Goal: Information Seeking & Learning: Learn about a topic

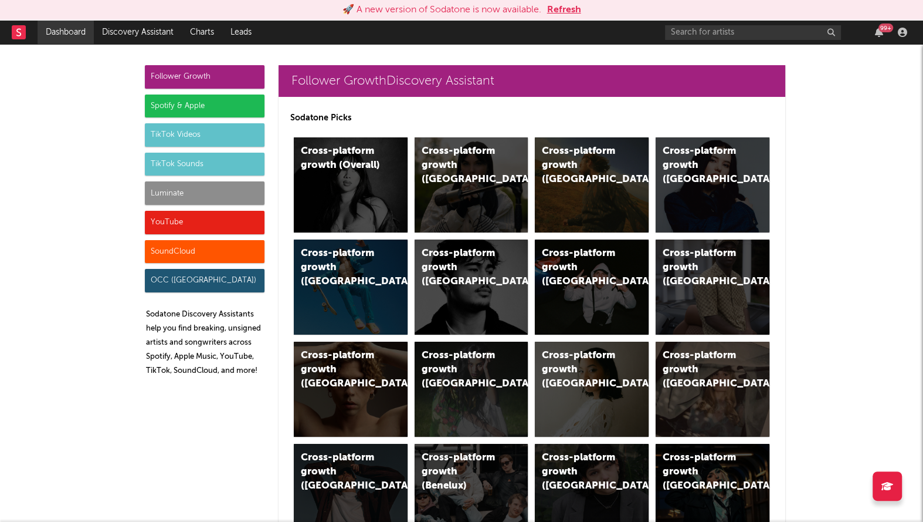
scroll to position [5351, 0]
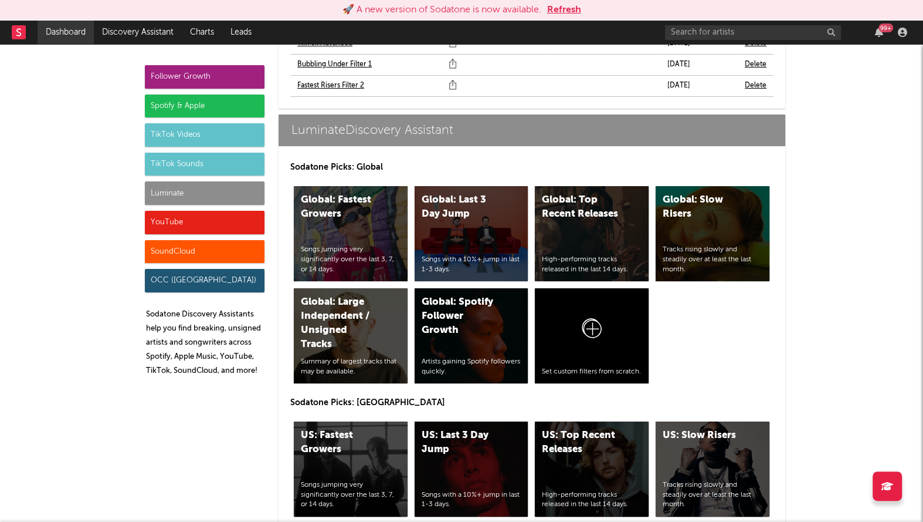
click at [67, 35] on link "Dashboard" at bounding box center [66, 32] width 56 height 23
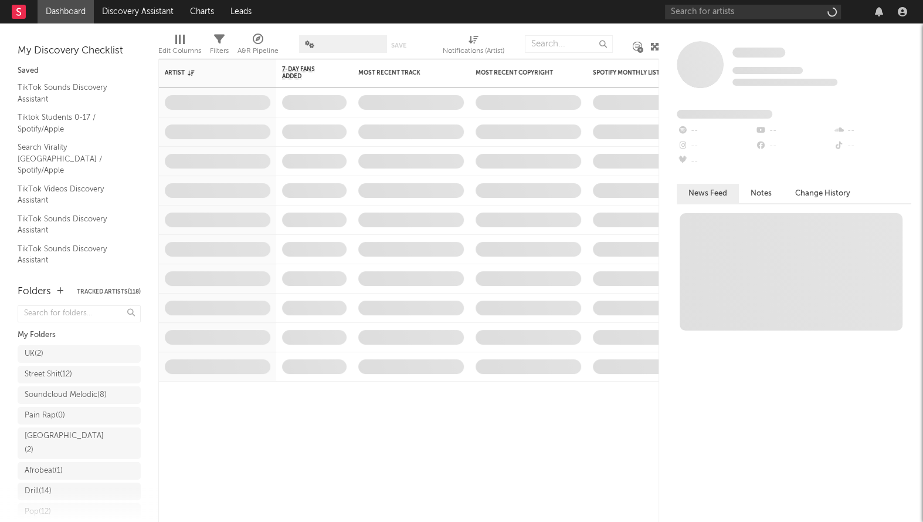
scroll to position [216, 0]
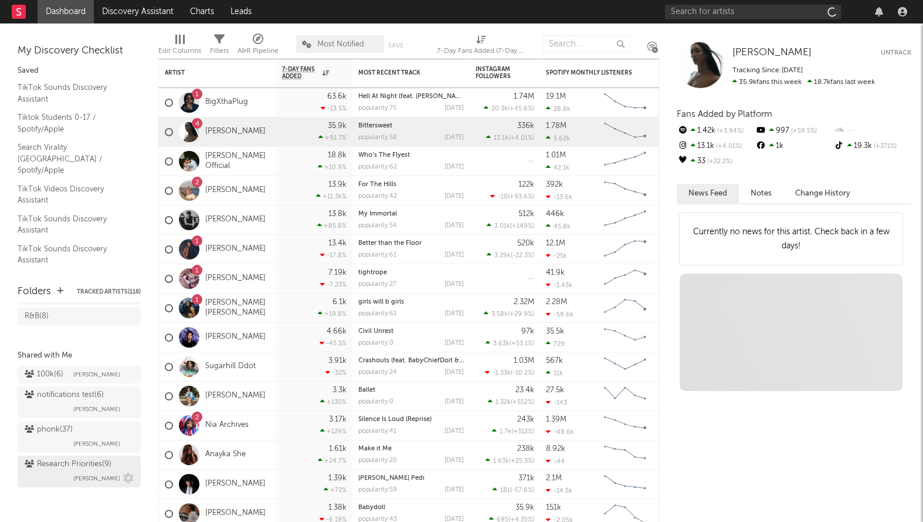
click at [66, 466] on div "Research Priorities ( 9 )" at bounding box center [68, 464] width 87 height 14
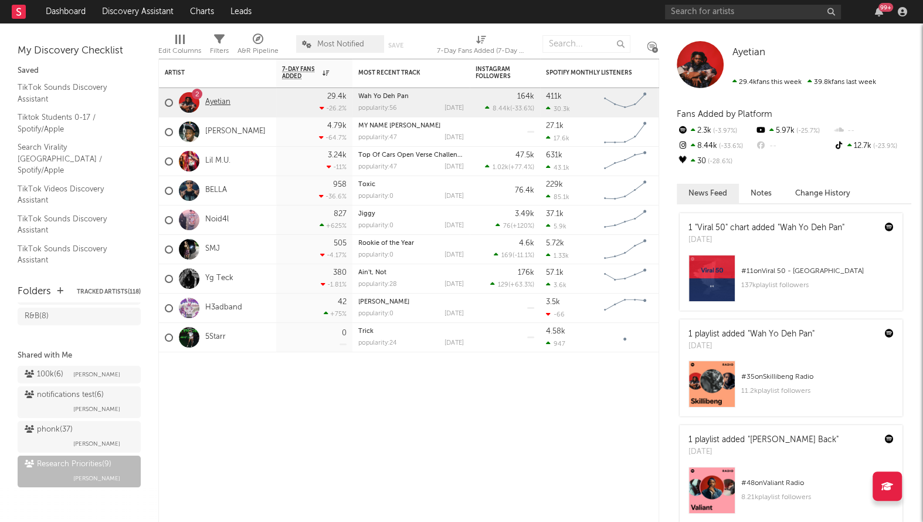
click at [215, 102] on link "Ayetian" at bounding box center [217, 102] width 25 height 10
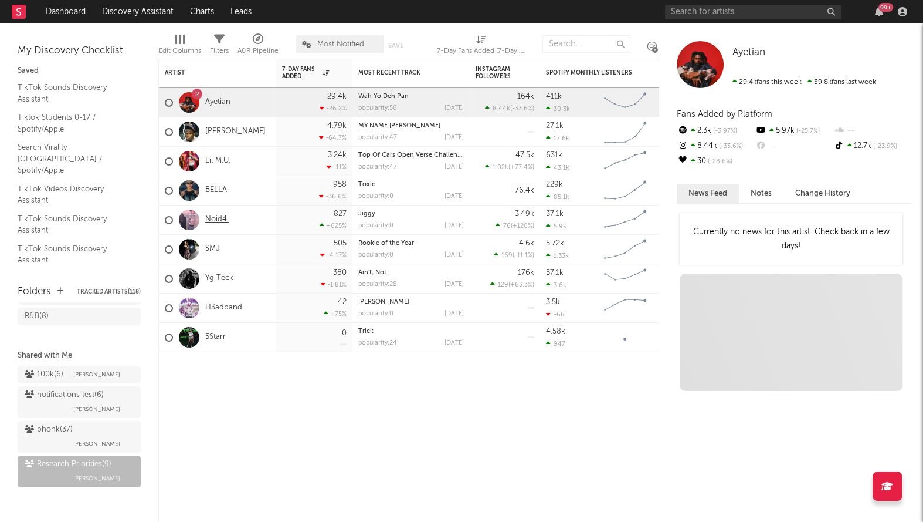
click at [217, 218] on link "Noid4l" at bounding box center [216, 220] width 23 height 10
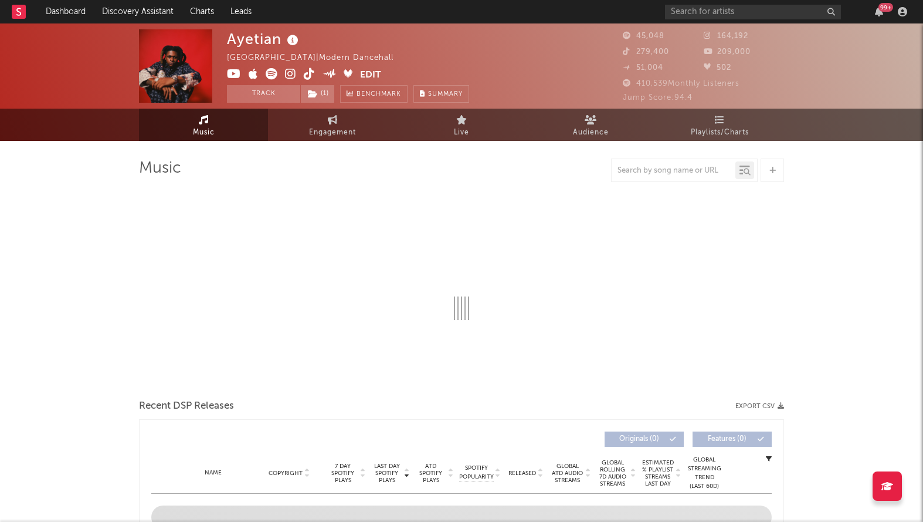
select select "6m"
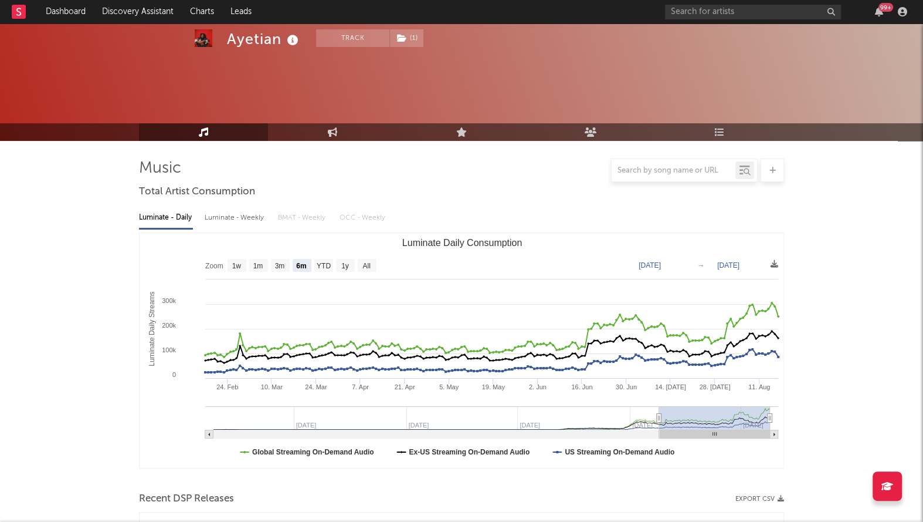
scroll to position [235, 0]
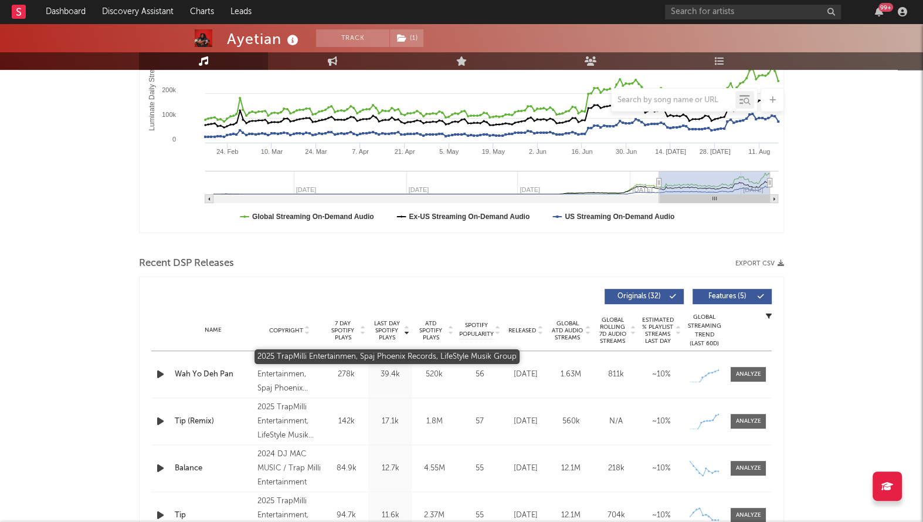
click at [272, 375] on div "2025 TrapMilli Entertainmen, Spaj Phoenix Records, LifeStyle Musik Group" at bounding box center [290, 374] width 64 height 42
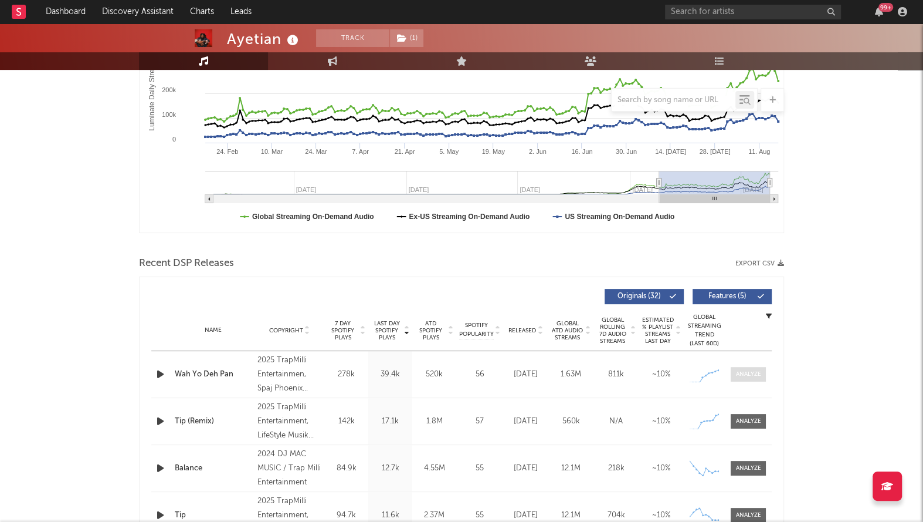
click at [747, 367] on span at bounding box center [748, 374] width 35 height 15
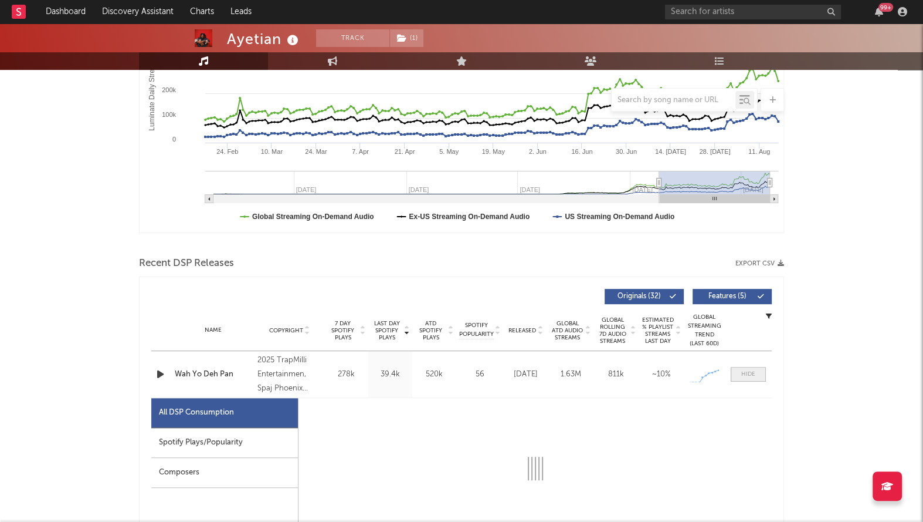
select select "1w"
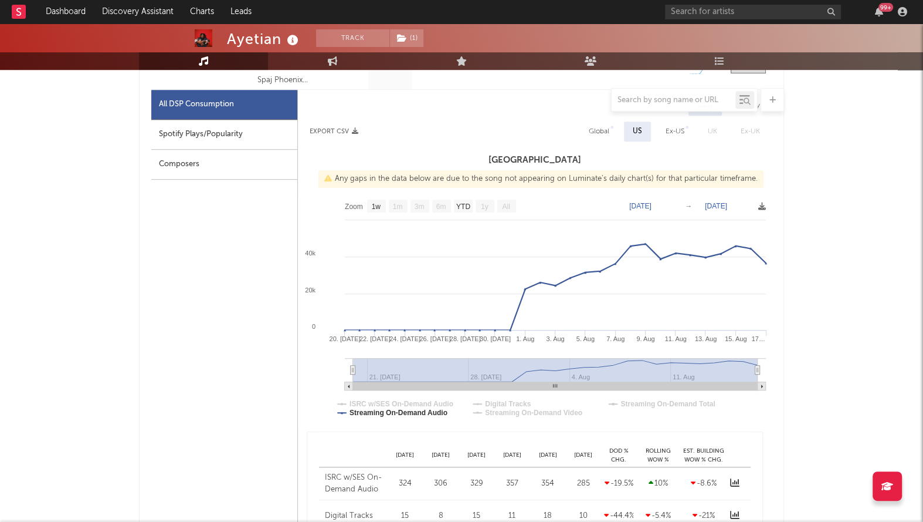
scroll to position [128, 0]
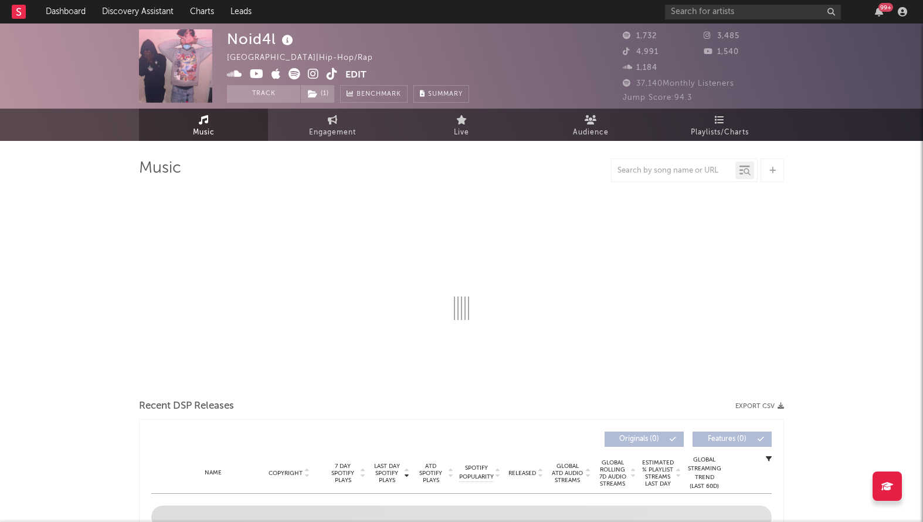
select select "6m"
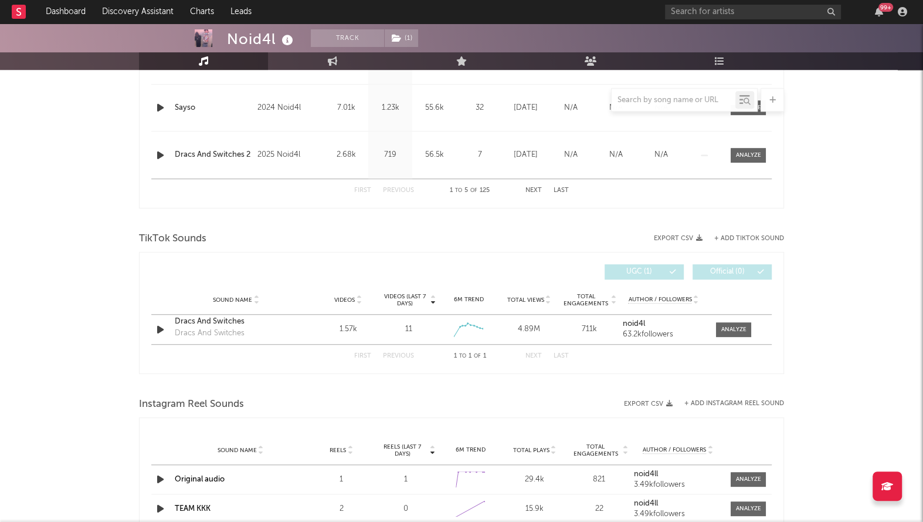
scroll to position [297, 0]
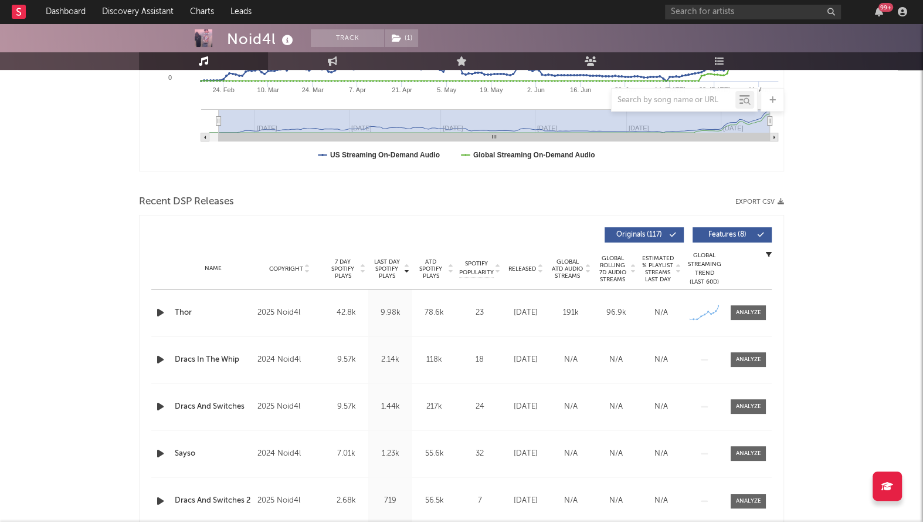
click at [157, 311] on icon "button" at bounding box center [160, 312] width 12 height 15
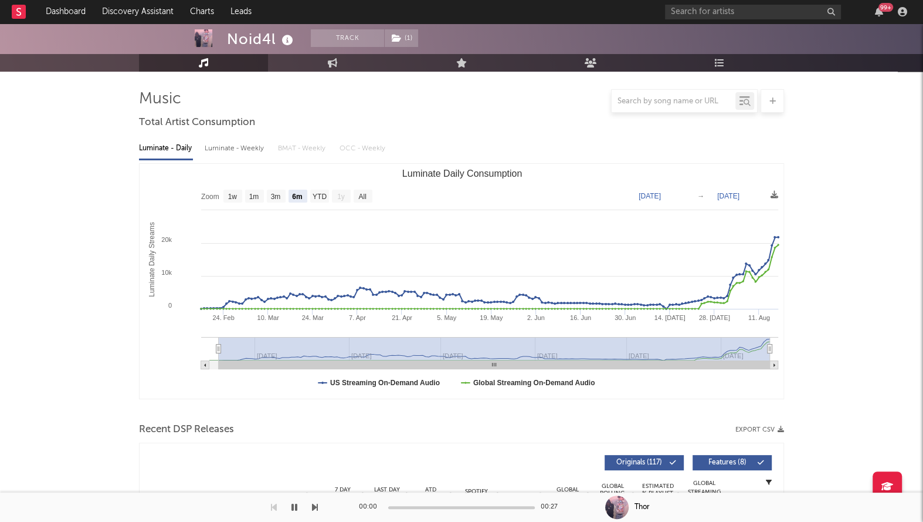
scroll to position [0, 0]
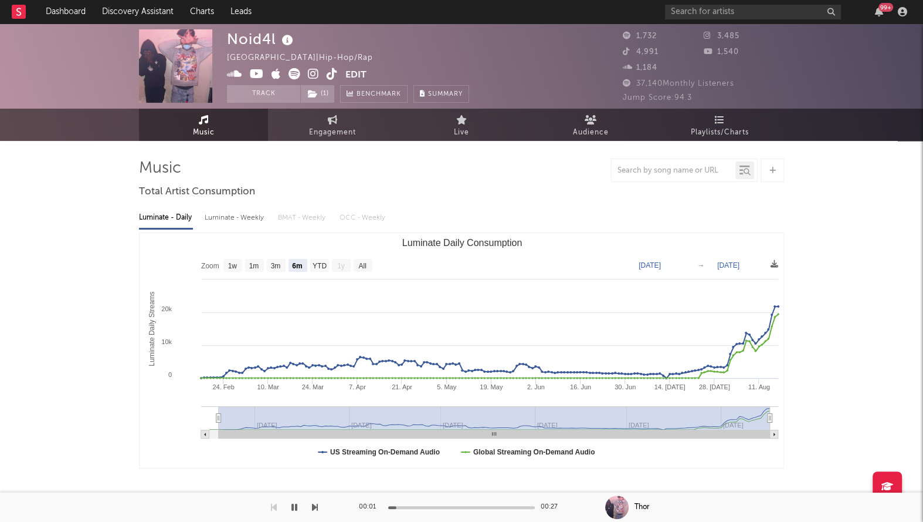
click at [310, 74] on icon at bounding box center [313, 74] width 11 height 12
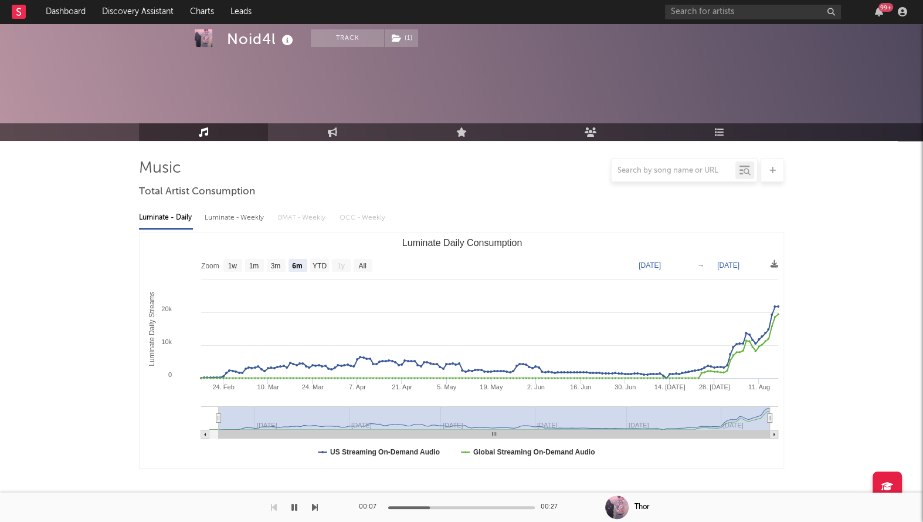
scroll to position [181, 0]
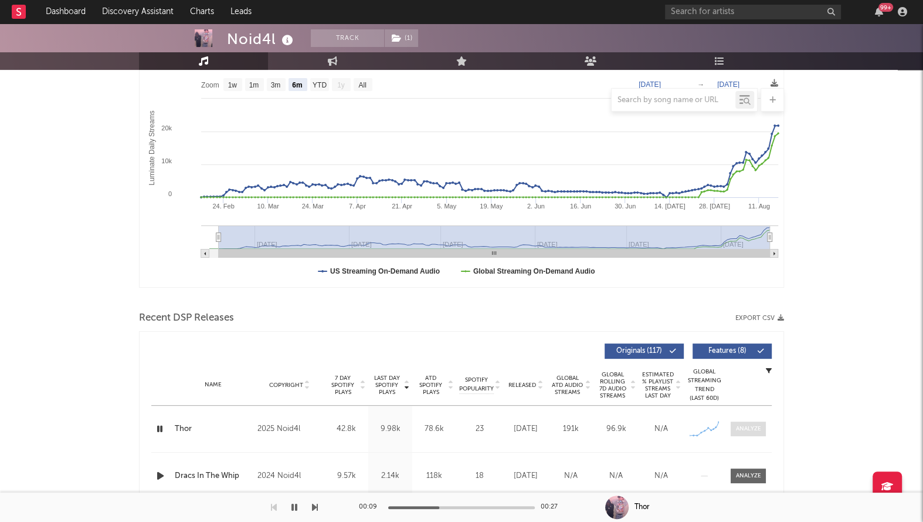
click at [755, 431] on div at bounding box center [748, 428] width 25 height 9
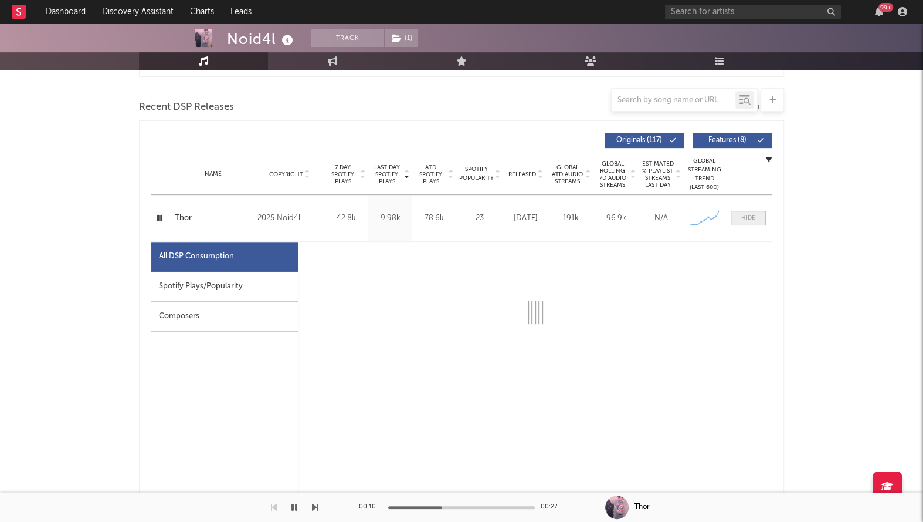
select select "1w"
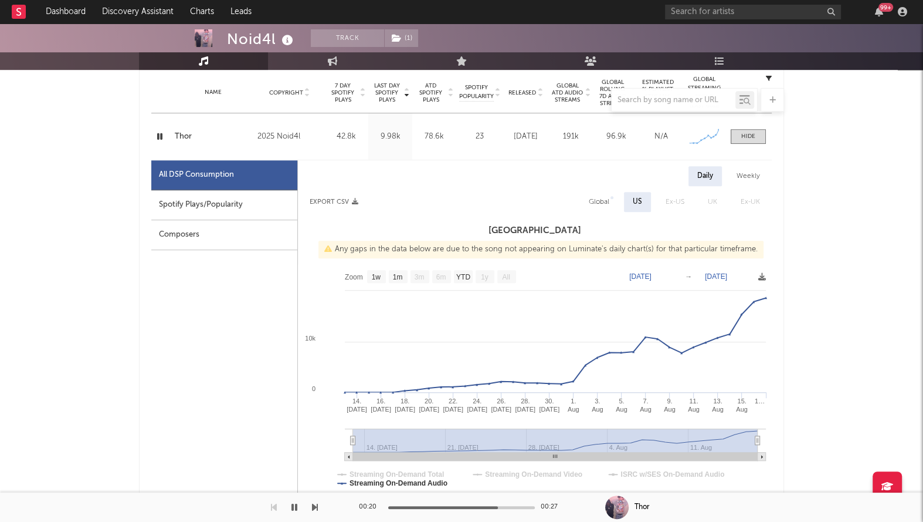
scroll to position [286, 0]
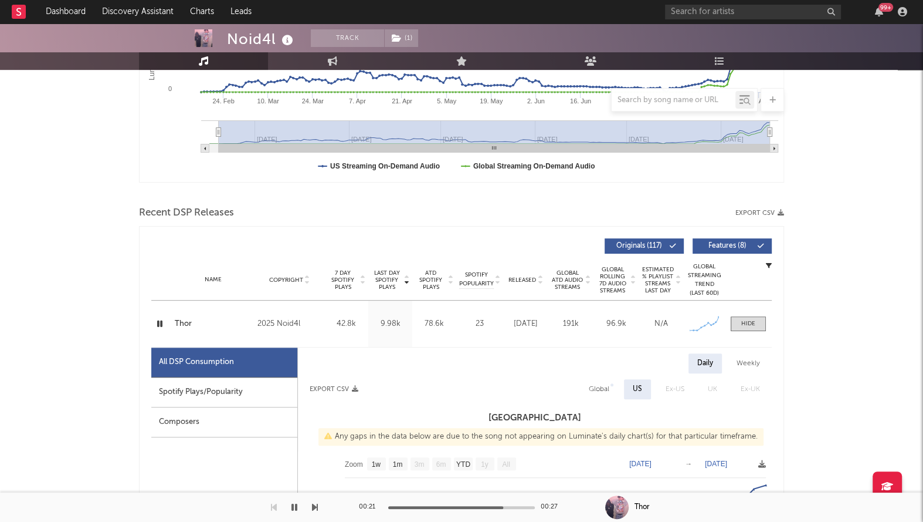
click at [161, 322] on icon "button" at bounding box center [159, 323] width 11 height 15
